Goal: Find specific page/section: Find specific page/section

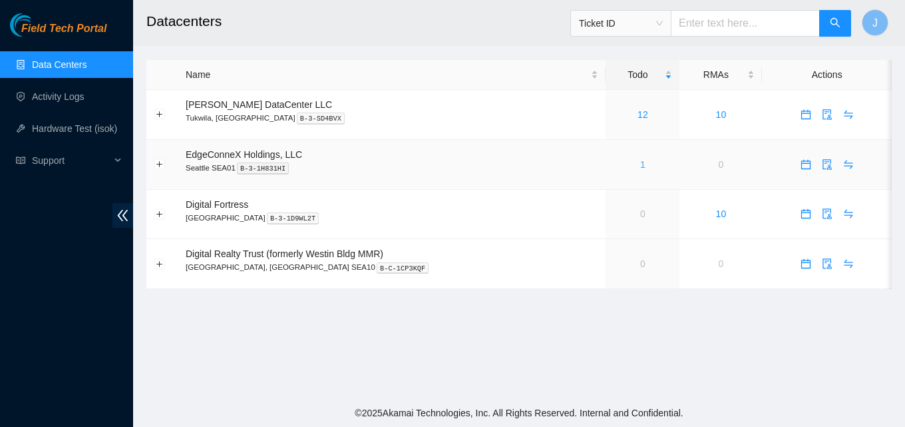
click at [640, 164] on link "1" at bounding box center [642, 164] width 5 height 11
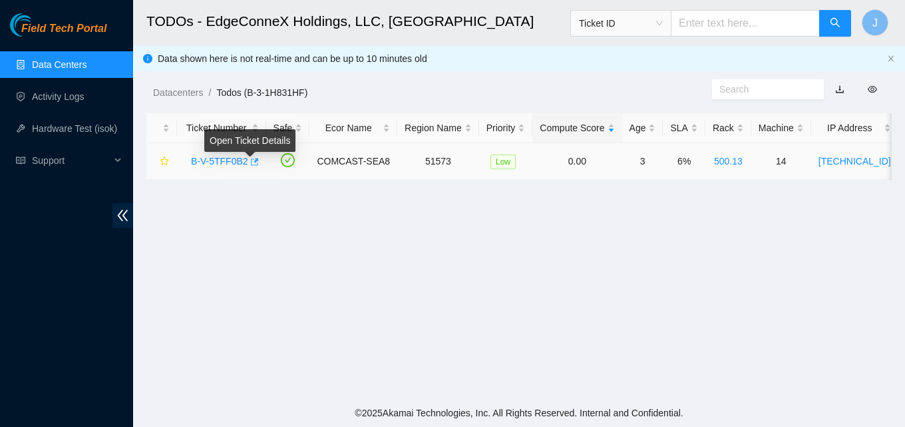
click at [251, 163] on icon "button" at bounding box center [253, 161] width 9 height 9
click at [80, 65] on link "Data Centers" at bounding box center [59, 64] width 55 height 11
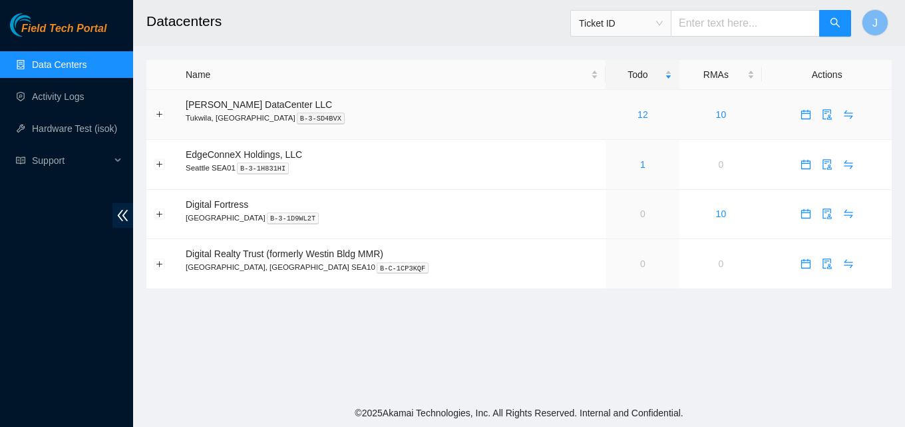
click at [622, 115] on div "12" at bounding box center [642, 114] width 59 height 15
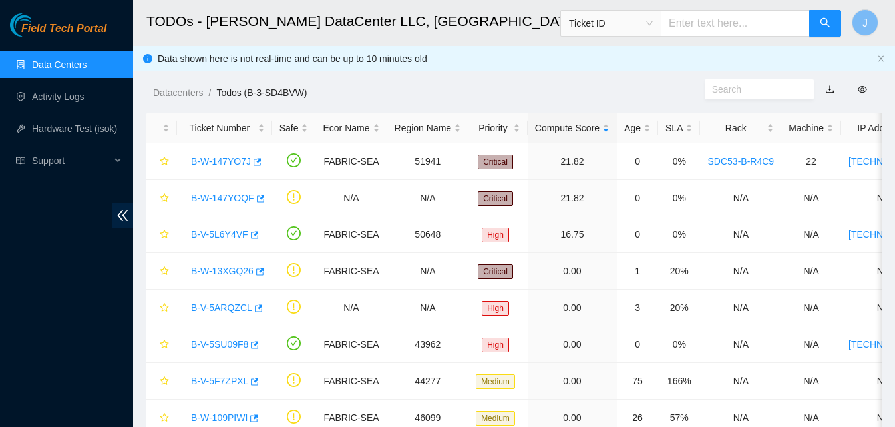
click at [32, 65] on link "Data Centers" at bounding box center [59, 64] width 55 height 11
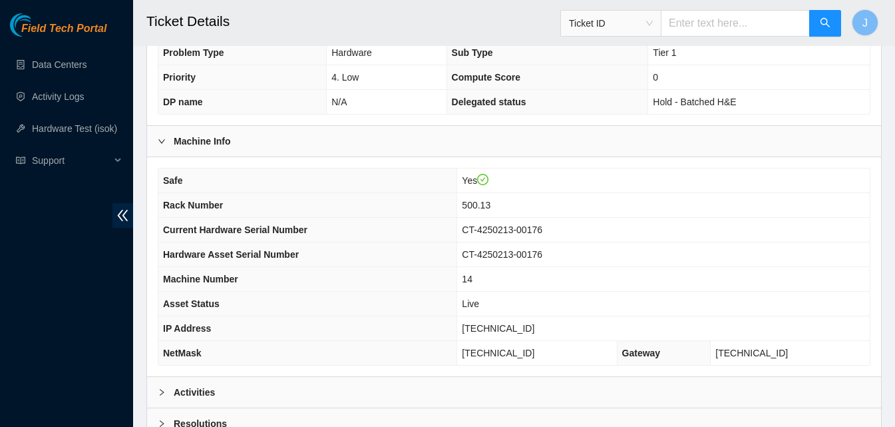
scroll to position [535, 0]
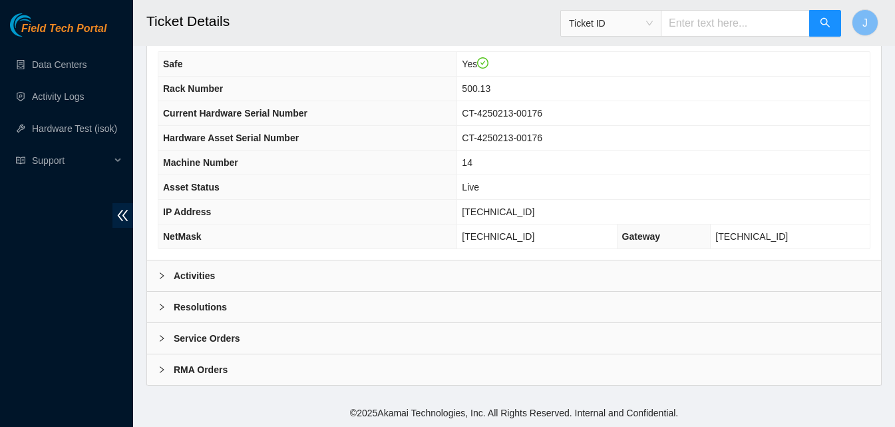
click at [389, 258] on div "Safe Yes Rack Number 500.13 Current Hardware Serial Number CT-4250213-00176 Har…" at bounding box center [514, 150] width 734 height 219
click at [389, 265] on div "Activities" at bounding box center [514, 275] width 734 height 31
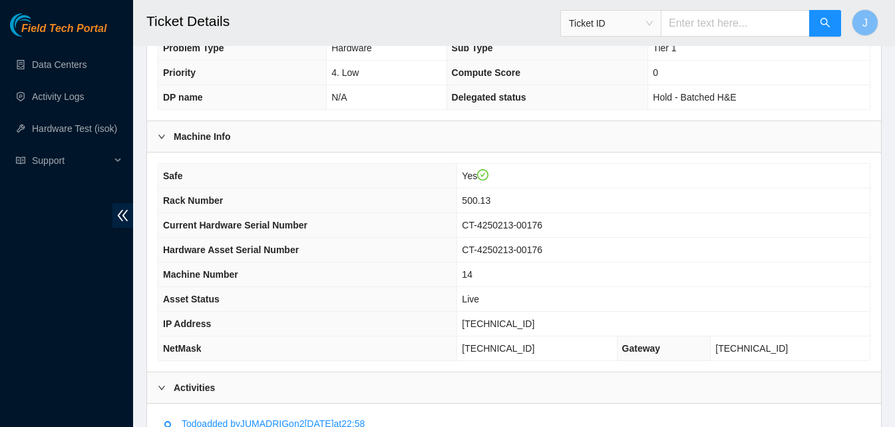
scroll to position [402, 0]
